Goal: Navigation & Orientation: Find specific page/section

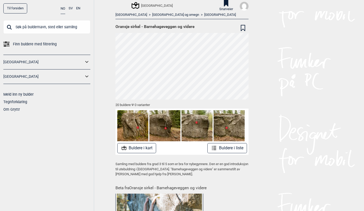
click at [146, 148] on button "Buldere i kart" at bounding box center [136, 148] width 39 height 10
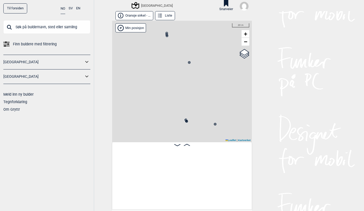
scroll to position [0, 41]
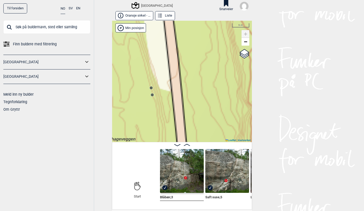
click at [151, 95] on circle at bounding box center [152, 94] width 3 height 3
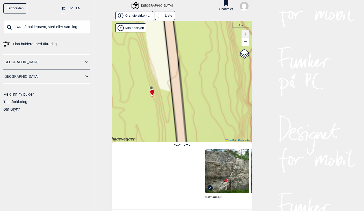
scroll to position [0, 176]
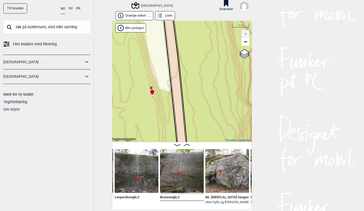
click at [150, 88] on div at bounding box center [151, 90] width 4 height 4
click at [149, 88] on div at bounding box center [151, 90] width 4 height 4
click at [178, 171] on img at bounding box center [182, 171] width 44 height 44
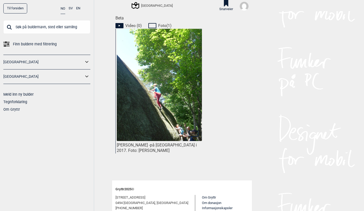
scroll to position [276, 0]
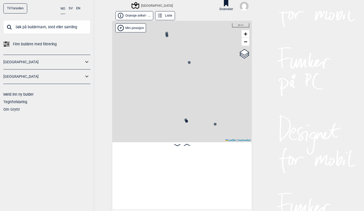
scroll to position [0, 41]
